Goal: Task Accomplishment & Management: Manage account settings

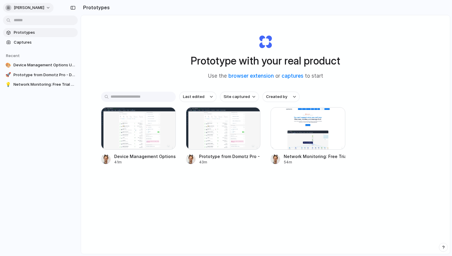
click at [16, 7] on span "[PERSON_NAME]" at bounding box center [29, 8] width 31 height 6
click at [32, 24] on li "Settings" at bounding box center [29, 21] width 50 height 10
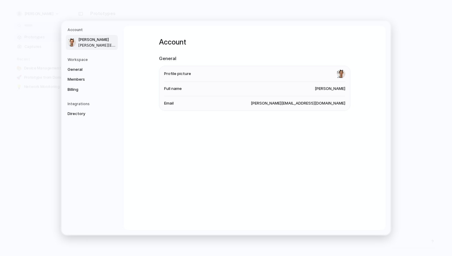
click at [95, 60] on h5 "Workspace" at bounding box center [93, 59] width 50 height 5
click at [83, 68] on span "General" at bounding box center [87, 70] width 38 height 6
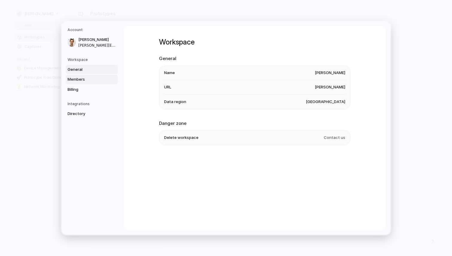
click at [83, 80] on span "Members" at bounding box center [87, 80] width 38 height 6
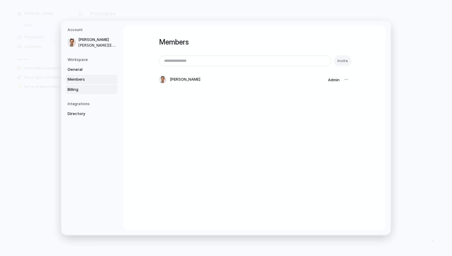
click at [76, 87] on span "Billing" at bounding box center [87, 90] width 38 height 6
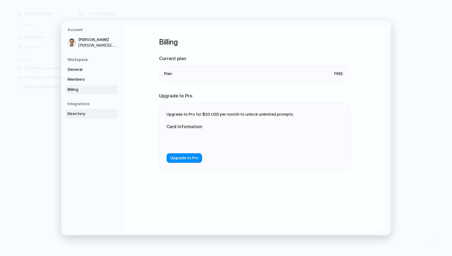
click at [80, 110] on link "Directory" at bounding box center [92, 114] width 52 height 10
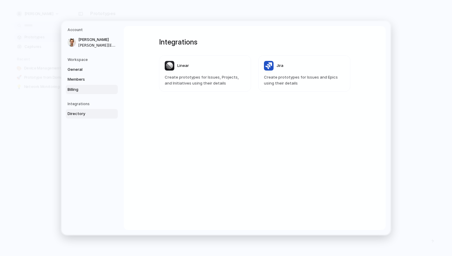
click at [80, 89] on span "Billing" at bounding box center [87, 90] width 38 height 6
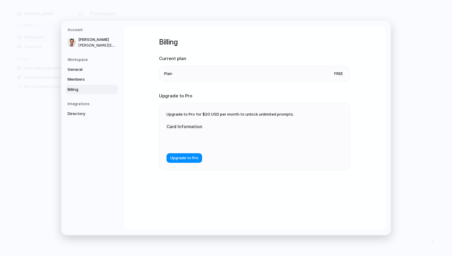
click at [182, 74] on li "Plan Free" at bounding box center [254, 74] width 181 height 16
click at [79, 113] on span "Directory" at bounding box center [87, 114] width 38 height 6
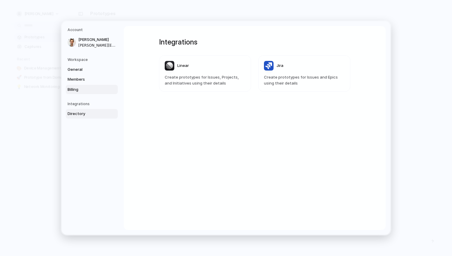
click at [91, 89] on span "Billing" at bounding box center [87, 90] width 38 height 6
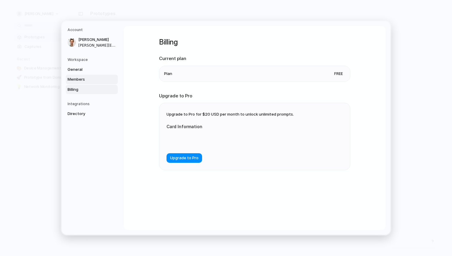
click at [91, 77] on span "Members" at bounding box center [87, 80] width 38 height 6
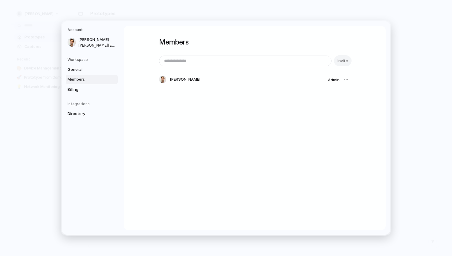
click at [347, 59] on div "Invite" at bounding box center [254, 60] width 191 height 11
click at [289, 62] on input "email" at bounding box center [245, 61] width 172 height 10
click at [252, 93] on div "Members Invite [PERSON_NAME] Admin" at bounding box center [254, 66] width 191 height 81
click at [91, 38] on span "[PERSON_NAME]" at bounding box center [97, 40] width 38 height 6
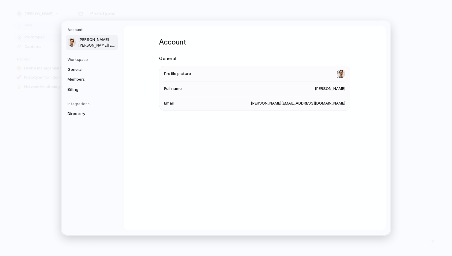
click at [72, 60] on h5 "Workspace" at bounding box center [93, 59] width 50 height 5
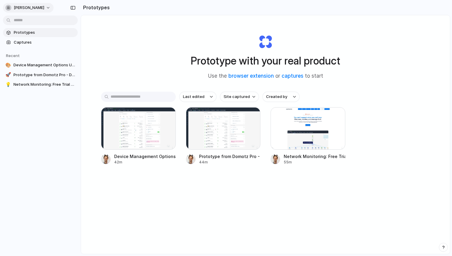
click at [39, 7] on span "[PERSON_NAME]" at bounding box center [29, 8] width 31 height 6
click at [32, 49] on li "Sign out" at bounding box center [29, 50] width 50 height 10
click at [22, 8] on span "[PERSON_NAME]" at bounding box center [29, 8] width 31 height 6
click at [32, 30] on span "Invite members" at bounding box center [28, 31] width 29 height 6
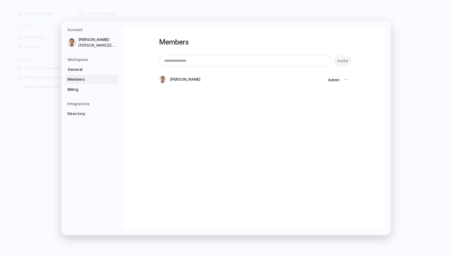
click at [345, 80] on div at bounding box center [346, 79] width 8 height 8
click at [345, 79] on div at bounding box center [346, 79] width 8 height 8
click at [243, 69] on div "Invite [PERSON_NAME] Admin" at bounding box center [254, 70] width 191 height 30
click at [240, 62] on input "email" at bounding box center [245, 61] width 172 height 10
paste input "**********"
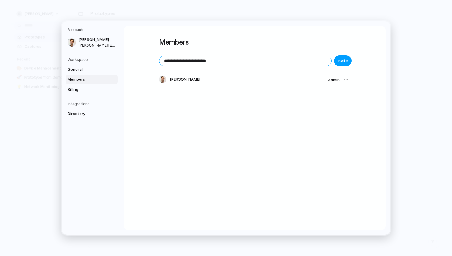
type input "**********"
click at [342, 58] on button "Invite" at bounding box center [343, 60] width 18 height 11
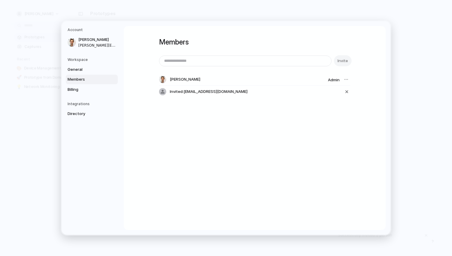
click at [249, 138] on div "Members Invite [PERSON_NAME] Admin Invited: [EMAIL_ADDRESS][DOMAIN_NAME]" at bounding box center [255, 128] width 262 height 204
click at [347, 90] on div "button" at bounding box center [346, 91] width 5 height 7
click at [296, 61] on input "email" at bounding box center [245, 61] width 172 height 10
paste input "**********"
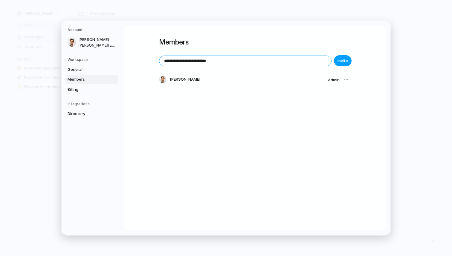
type input "**********"
click at [340, 62] on span "Invite" at bounding box center [343, 61] width 10 height 6
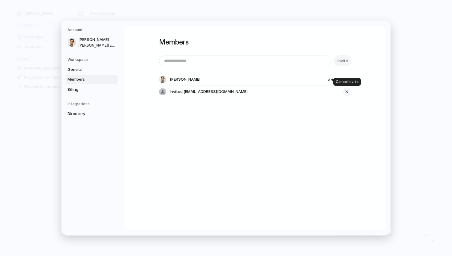
click at [345, 93] on div "button" at bounding box center [346, 91] width 5 height 7
click at [363, 109] on div "Members Invite [PERSON_NAME] Admin" at bounding box center [255, 128] width 262 height 204
click at [72, 70] on span "General" at bounding box center [87, 70] width 38 height 6
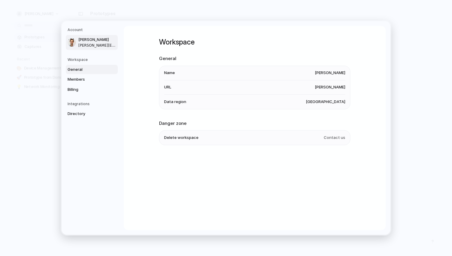
click at [85, 44] on span "[PERSON_NAME][EMAIL_ADDRESS][DOMAIN_NAME]" at bounding box center [97, 45] width 38 height 5
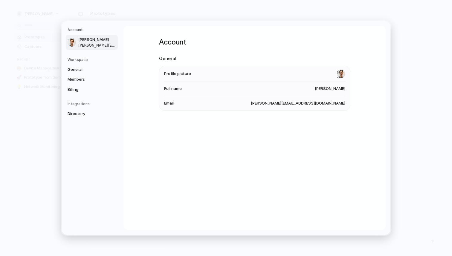
click at [96, 47] on span "[PERSON_NAME][EMAIL_ADDRESS][DOMAIN_NAME]" at bounding box center [97, 45] width 38 height 5
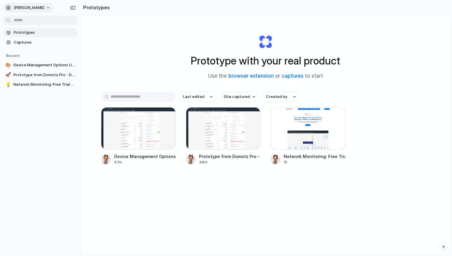
click at [34, 7] on span "[PERSON_NAME]" at bounding box center [29, 8] width 31 height 6
